Goal: Communication & Community: Participate in discussion

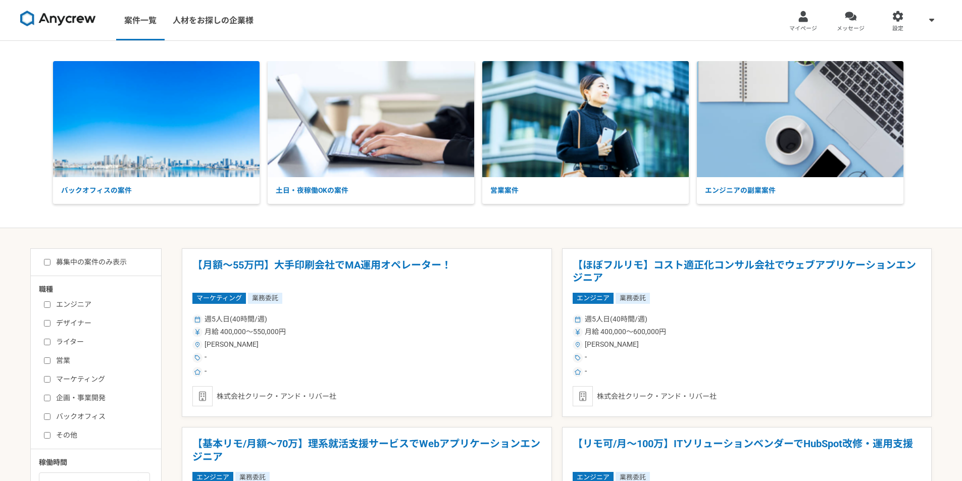
click at [848, 20] on div at bounding box center [851, 17] width 12 height 12
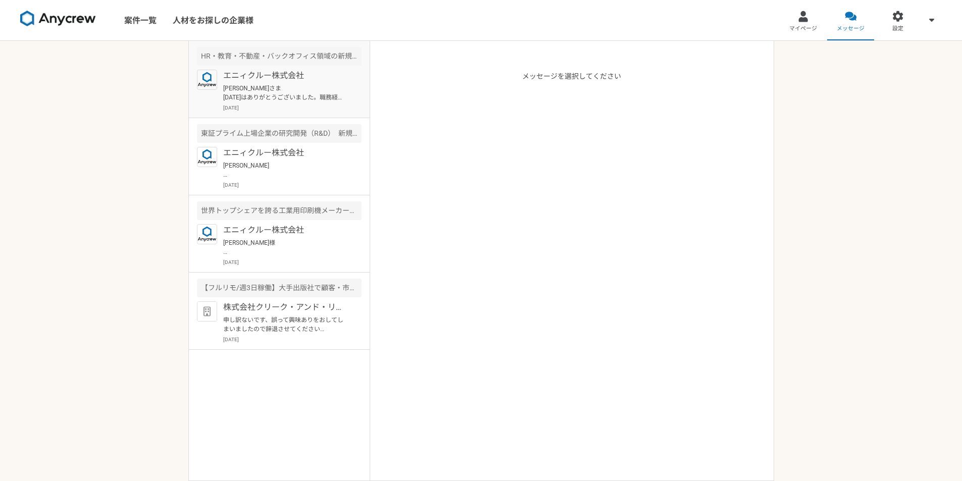
click at [272, 106] on p "[DATE]" at bounding box center [292, 108] width 138 height 8
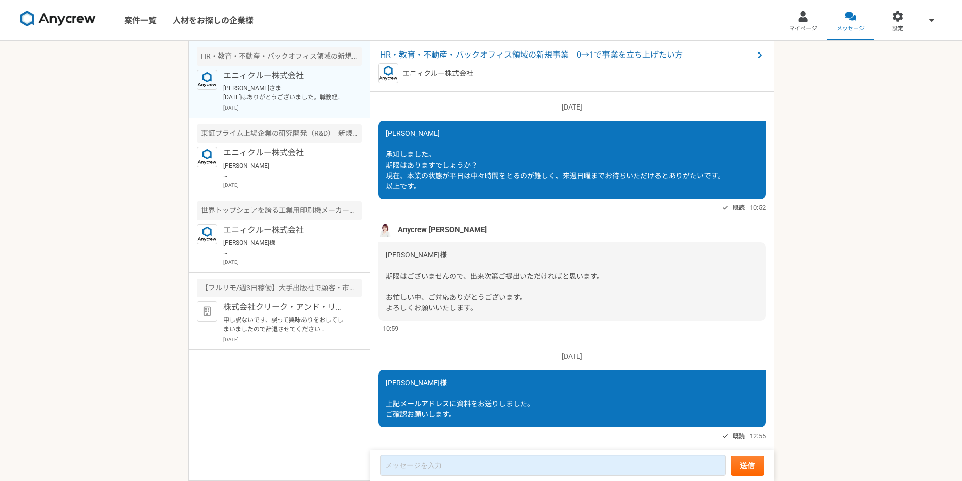
scroll to position [892, 0]
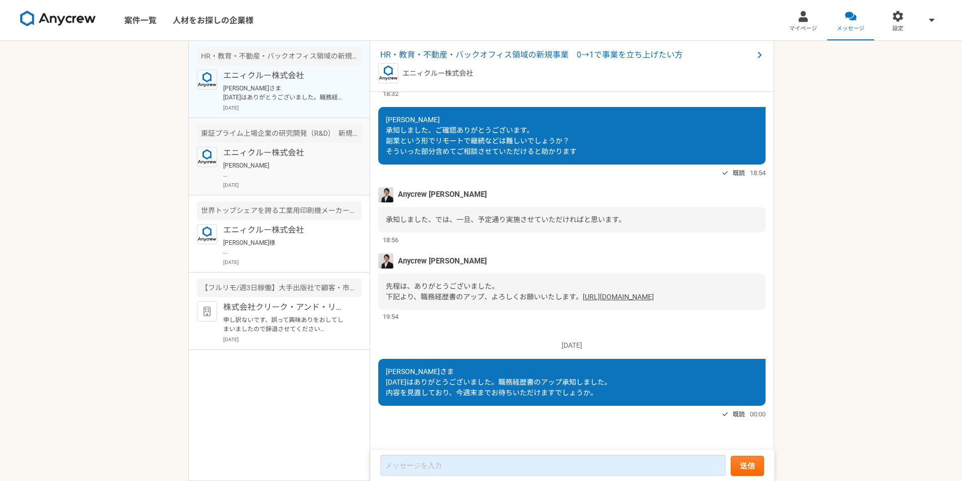
click at [216, 149] on img at bounding box center [207, 157] width 20 height 20
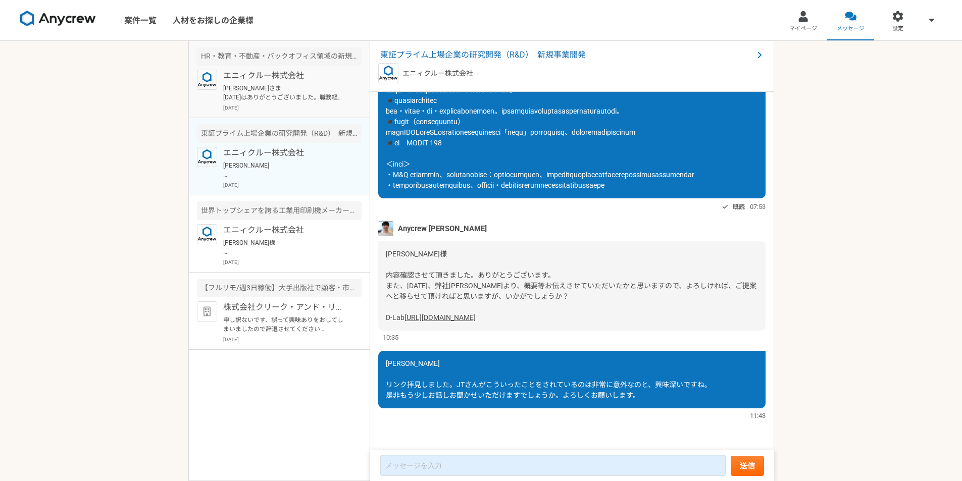
click at [247, 53] on div "HR・教育・不動産・バックオフィス領域の新規事業　0→1で事業を立ち上げたい方" at bounding box center [279, 56] width 165 height 19
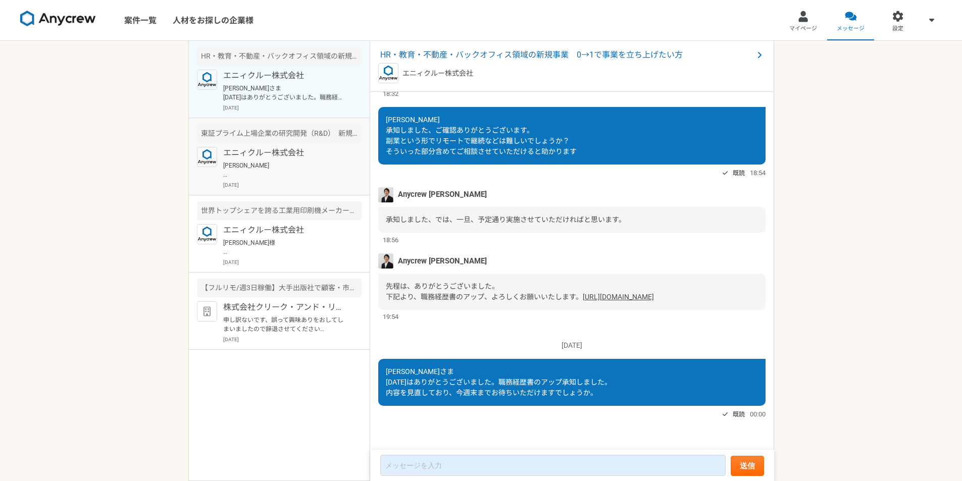
click at [292, 167] on p "[PERSON_NAME] リンク拝見しました。JTさんがこういったことをされているのは非常に意外なのと、興味深いですね。 是非もう少しお話しお聞かせいただけ…" at bounding box center [285, 170] width 125 height 18
